Goal: Navigation & Orientation: Go to known website

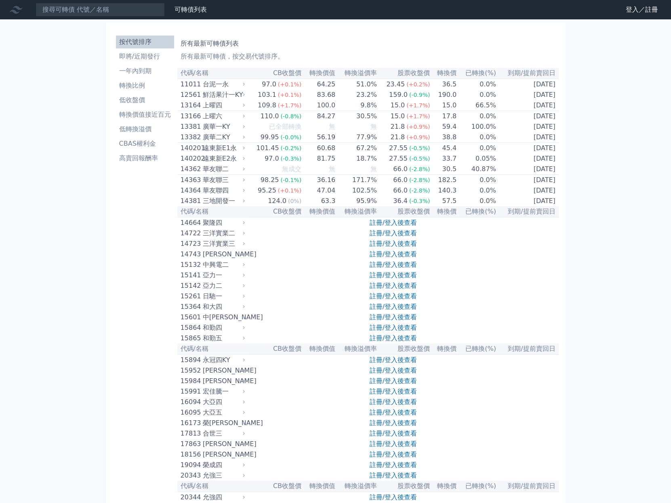
click at [640, 6] on link "登入／註冊" at bounding box center [641, 9] width 45 height 13
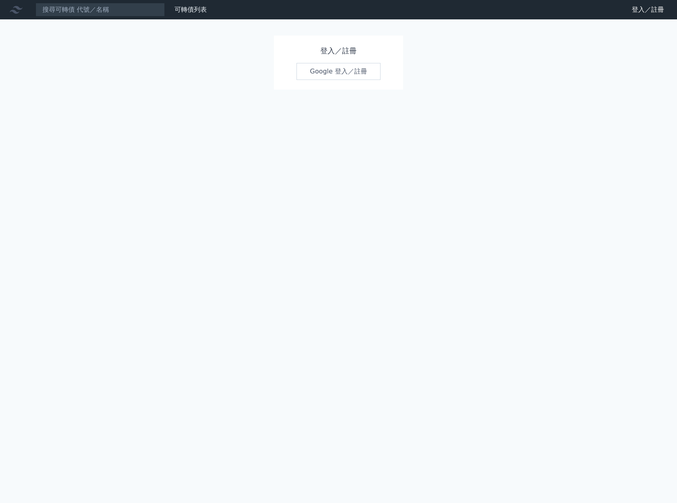
click at [336, 113] on div "可轉債列表 財務數據 可轉債列表 財務數據 登入／註冊 登入／註冊 登入／註冊 Google 登入／註冊" at bounding box center [338, 251] width 677 height 503
click at [344, 73] on link "Google 登入／註冊" at bounding box center [338, 71] width 84 height 17
